Goal: Check status: Check status

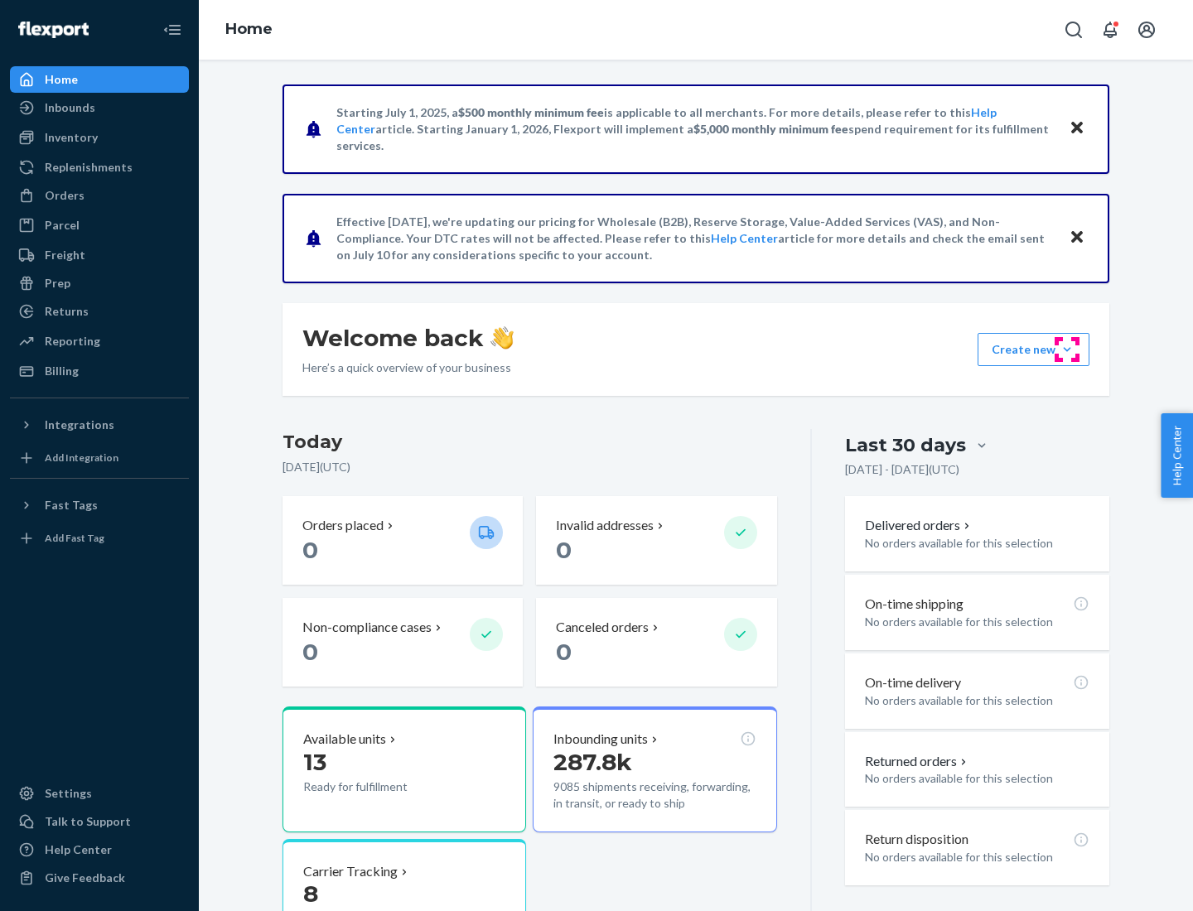
click at [1067, 350] on button "Create new Create new inbound Create new order Create new product" at bounding box center [1033, 349] width 112 height 33
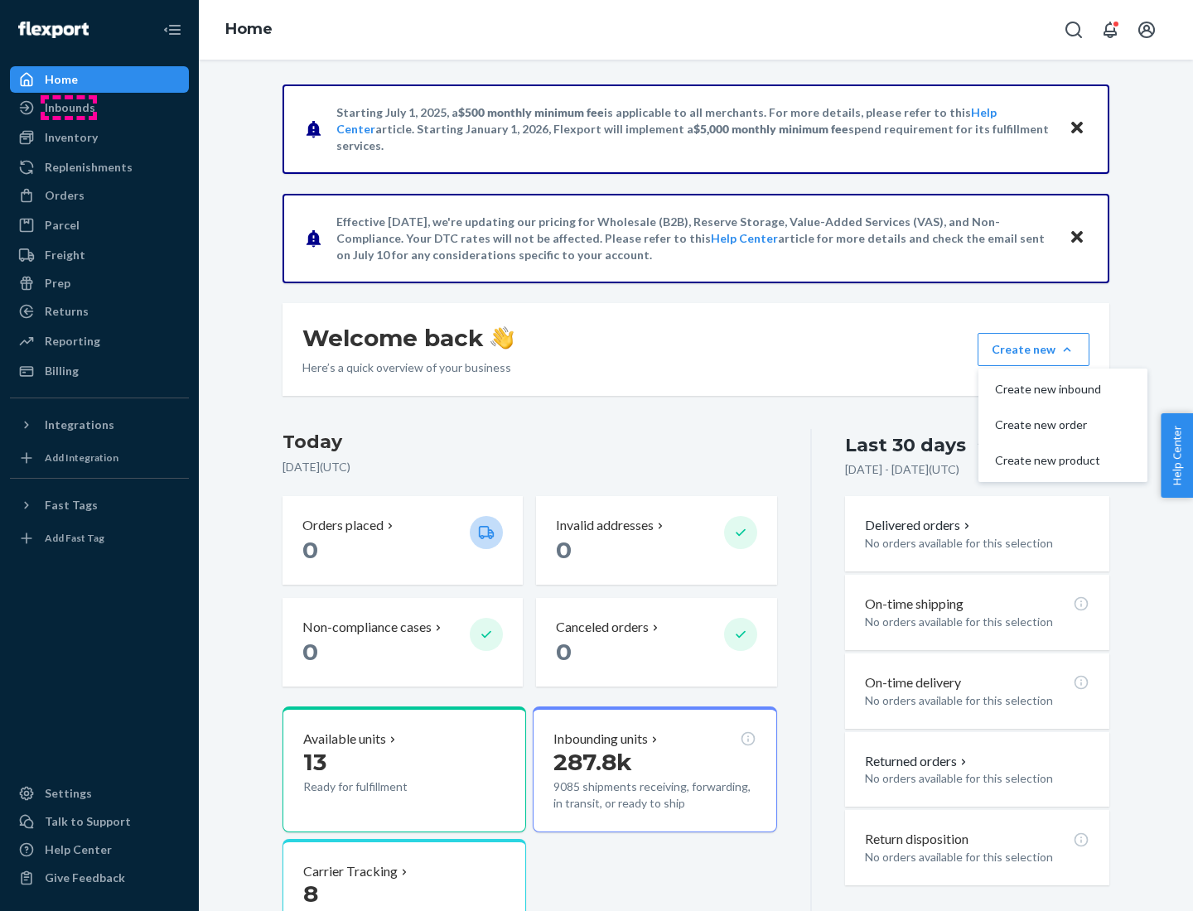
click at [69, 108] on div "Inbounds" at bounding box center [70, 107] width 51 height 17
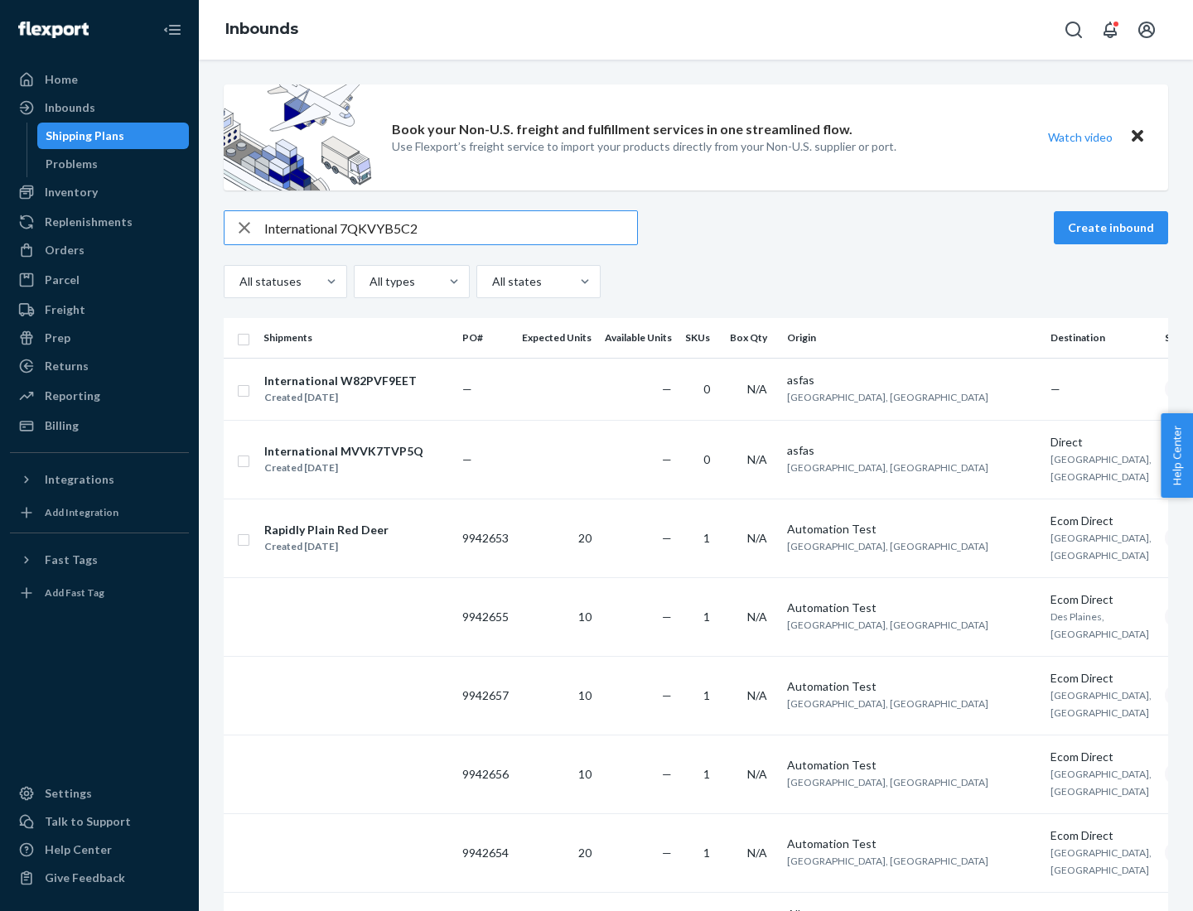
type input "International 7QKVYB5C29"
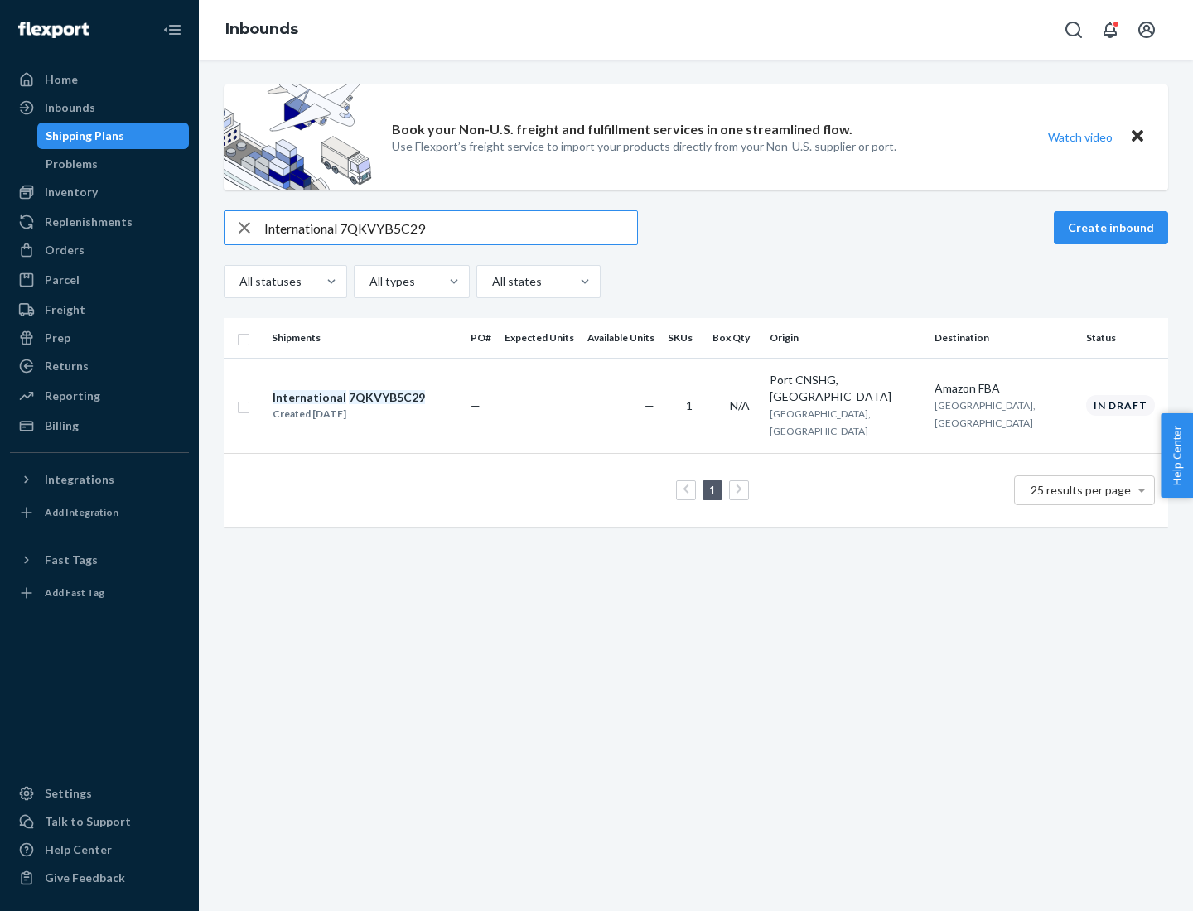
click at [377, 406] on div "Created [DATE]" at bounding box center [348, 414] width 152 height 17
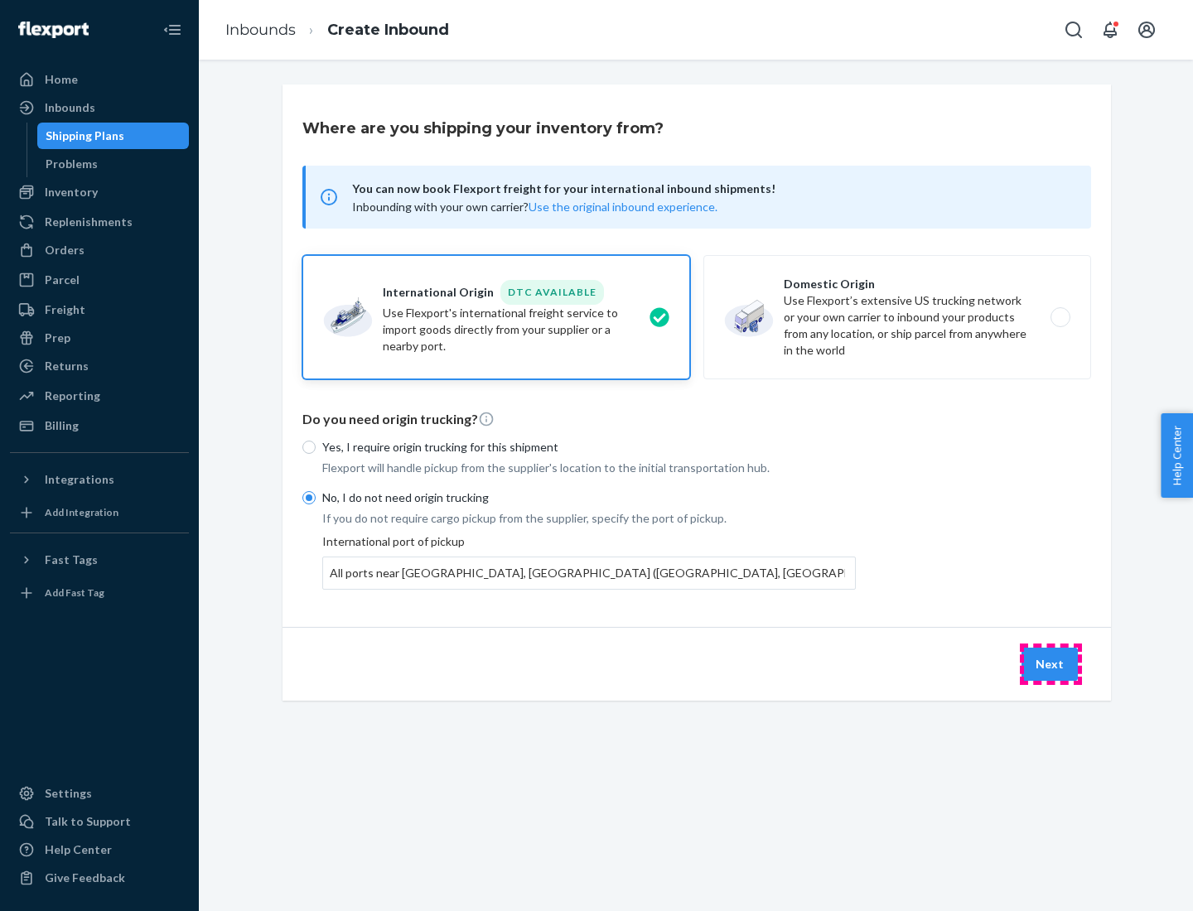
click at [1050, 663] on button "Next" at bounding box center [1049, 664] width 56 height 33
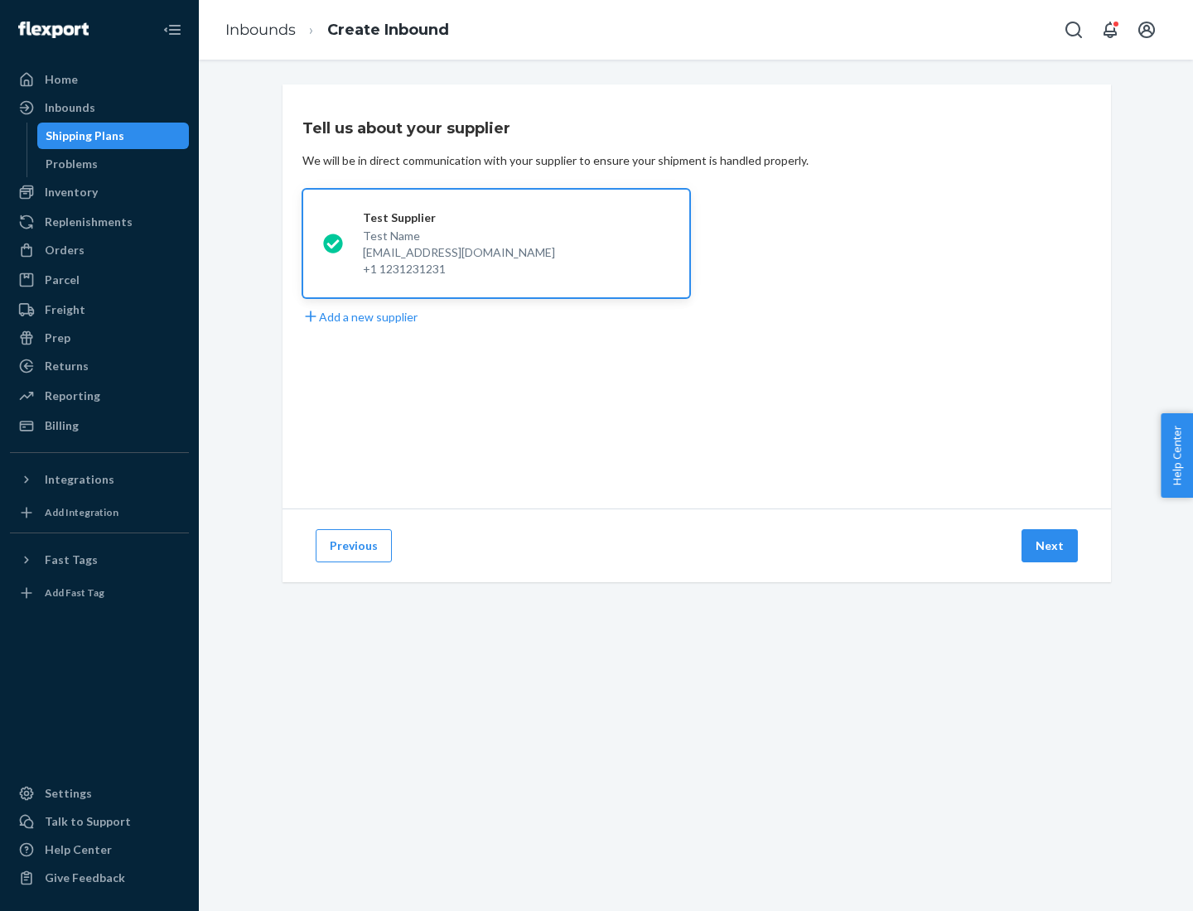
click at [1050, 546] on button "Next" at bounding box center [1049, 545] width 56 height 33
